Goal: Book appointment/travel/reservation

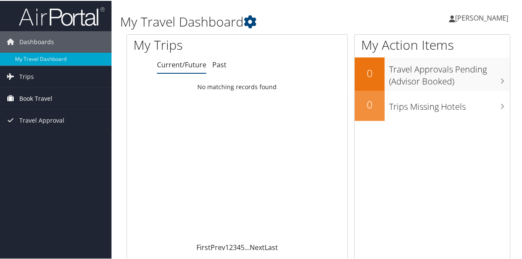
click at [47, 98] on span "Book Travel" at bounding box center [35, 97] width 33 height 21
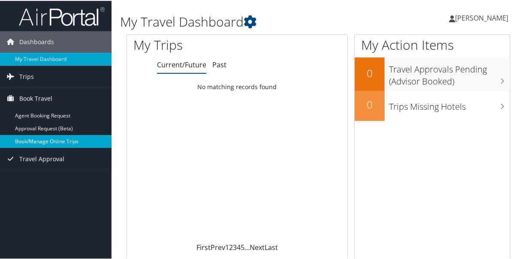
click at [67, 140] on link "Book/Manage Online Trips" at bounding box center [56, 140] width 112 height 13
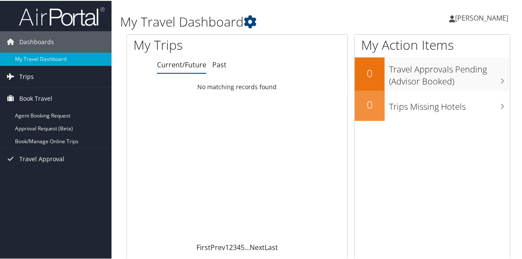
click at [26, 76] on span "Trips" at bounding box center [26, 75] width 15 height 21
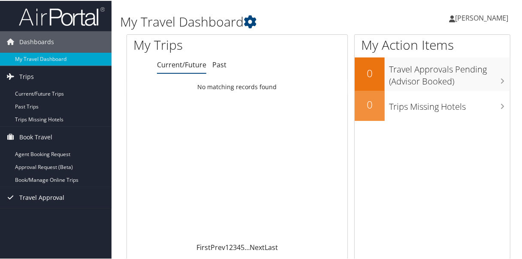
click at [42, 196] on span "Travel Approval" at bounding box center [41, 196] width 45 height 21
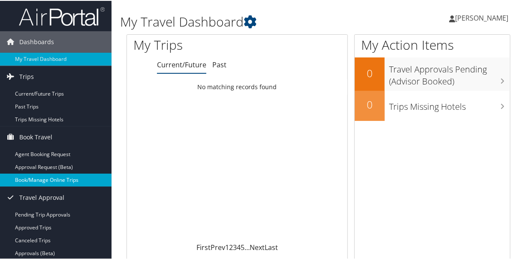
click at [48, 180] on link "Book/Manage Online Trips" at bounding box center [56, 179] width 112 height 13
